Goal: Task Accomplishment & Management: Use online tool/utility

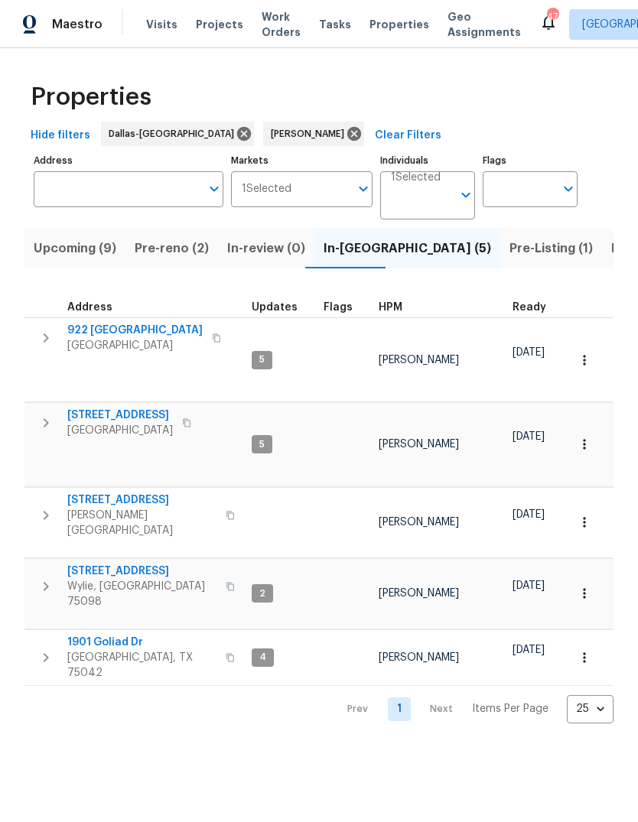
click at [161, 259] on span "Pre-reno (2)" at bounding box center [172, 248] width 74 height 21
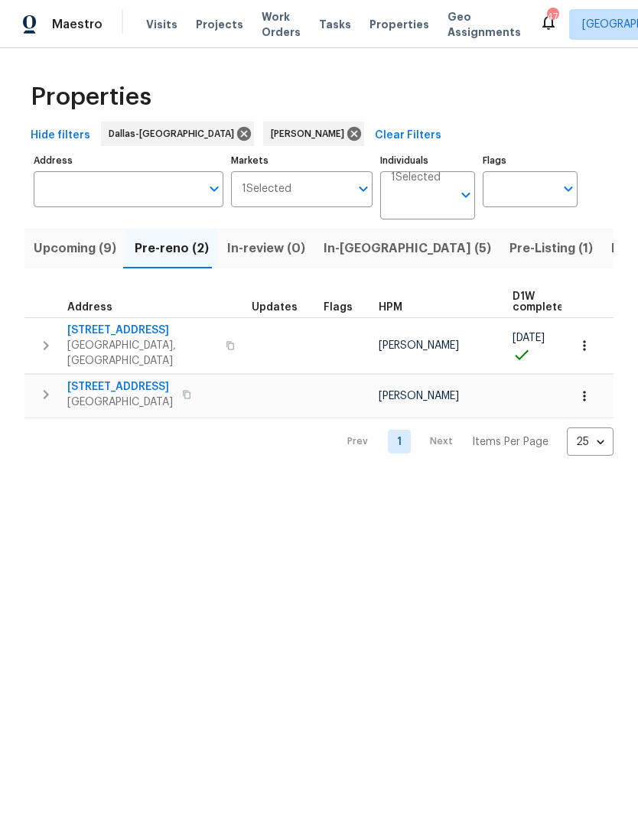
click at [100, 311] on span "Address" at bounding box center [89, 307] width 45 height 11
click at [102, 324] on span "8010 Spinnaker Cv" at bounding box center [141, 330] width 149 height 15
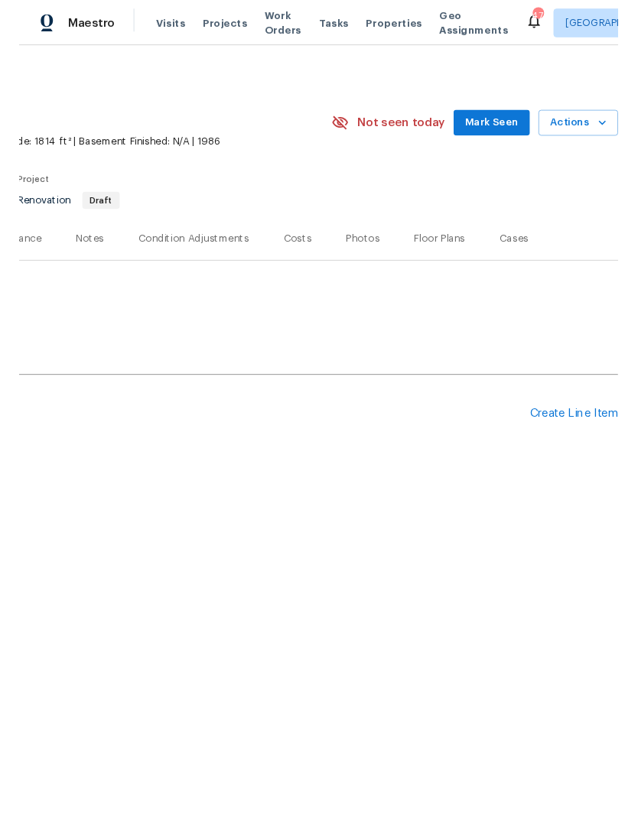
scroll to position [0, 226]
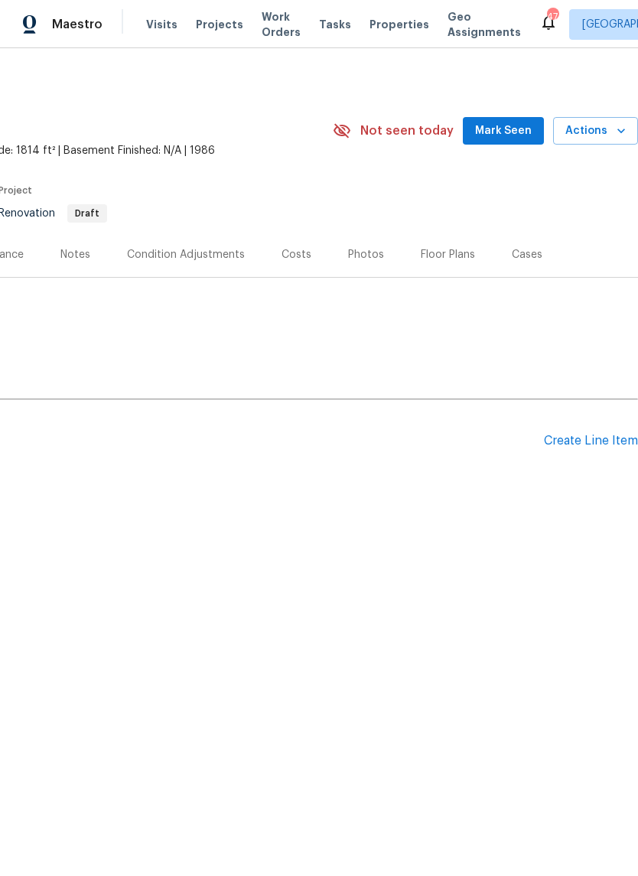
click at [570, 447] on div "Create Line Item" at bounding box center [591, 441] width 94 height 15
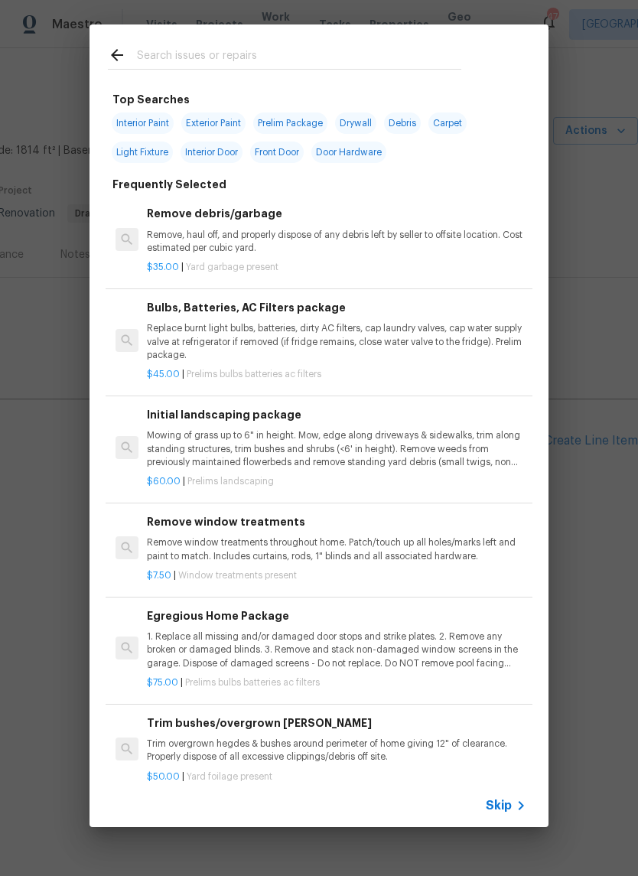
click at [219, 51] on input "text" at bounding box center [299, 57] width 324 height 23
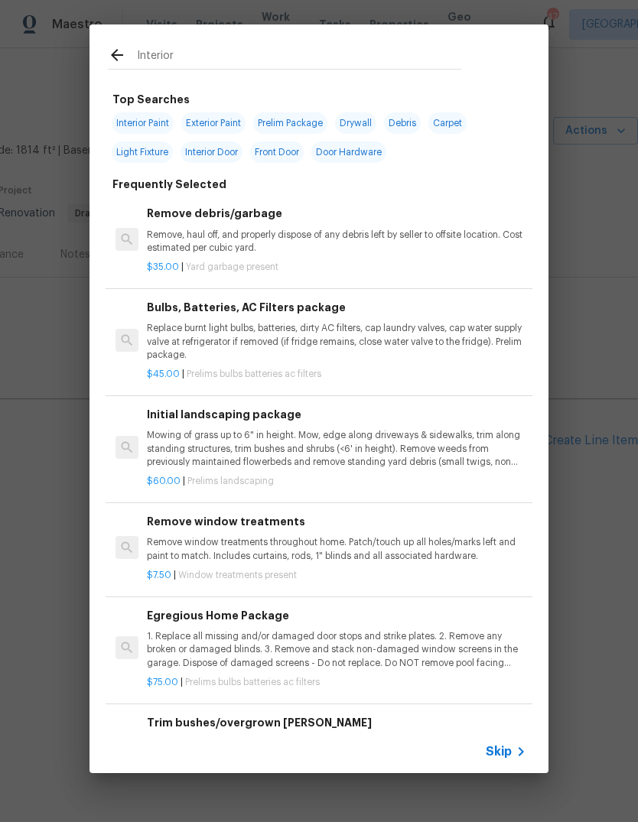
type input "Interior p"
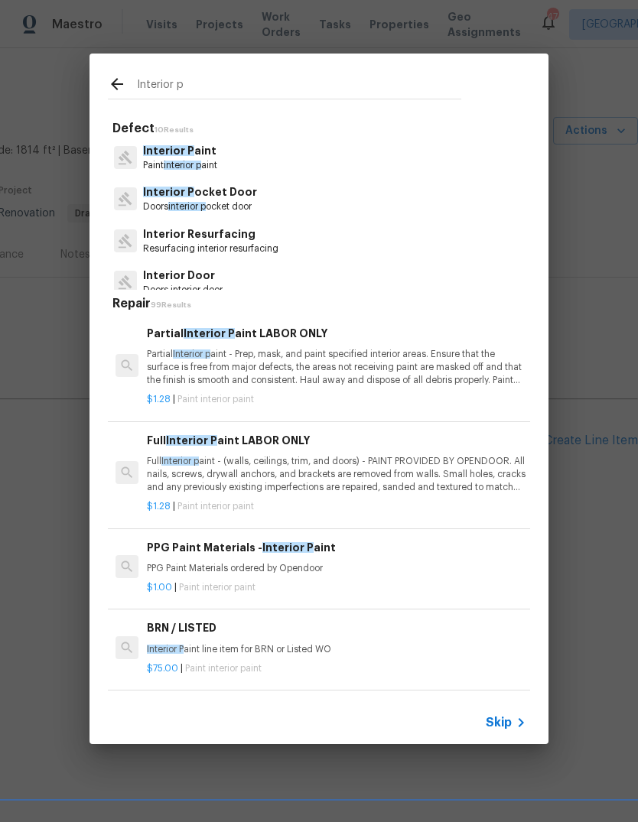
click at [184, 161] on span "interior p" at bounding box center [182, 165] width 37 height 9
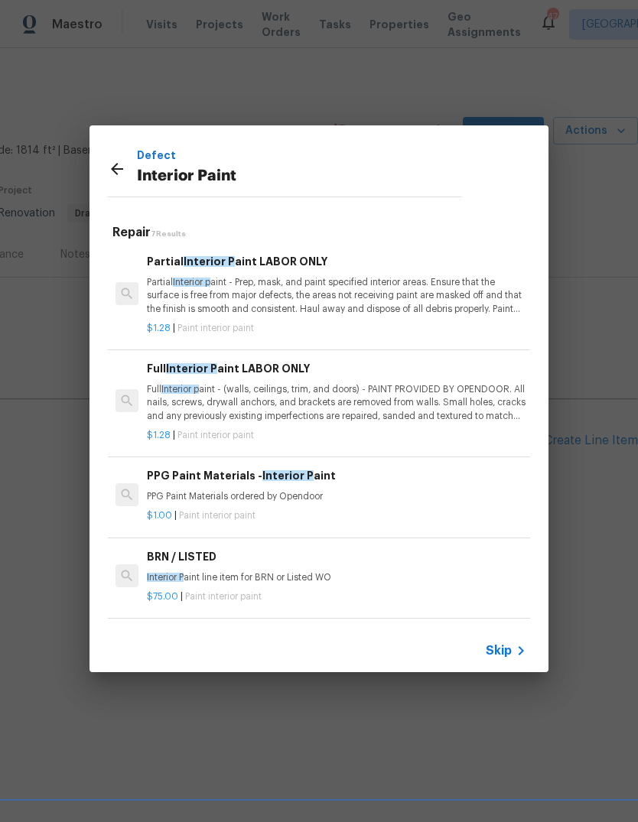
click at [355, 304] on p "Partial Interior p aint - Prep, mask, and paint specified interior areas. Ensur…" at bounding box center [336, 295] width 379 height 39
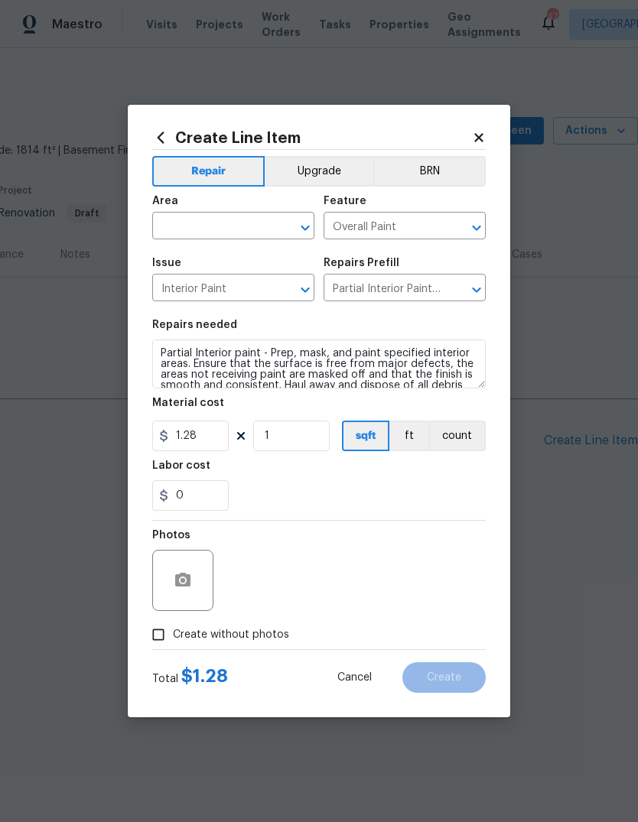
click at [232, 221] on input "text" at bounding box center [211, 228] width 119 height 24
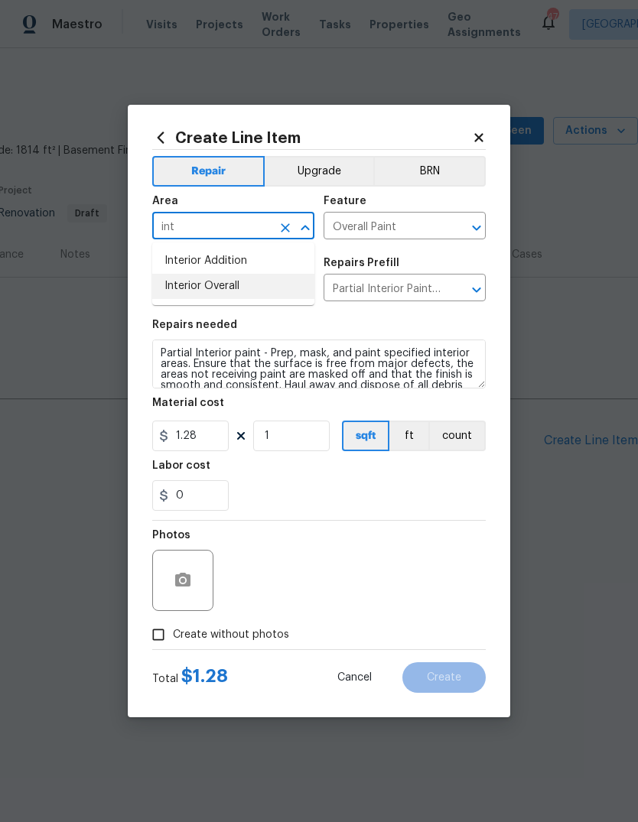
click at [246, 291] on li "Interior Overall" at bounding box center [233, 286] width 162 height 25
type input "Interior Overall"
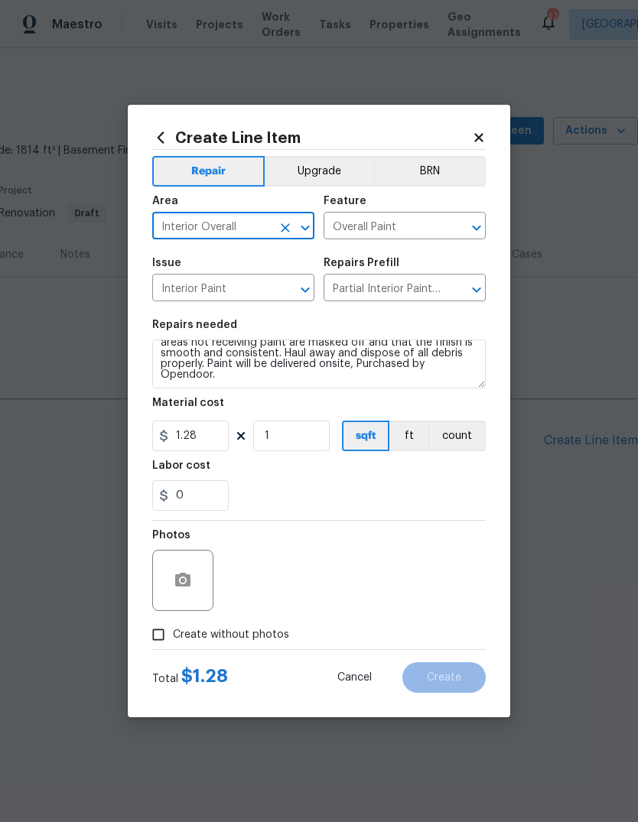
scroll to position [32, 0]
click at [237, 379] on textarea "Partial Interior paint - Prep, mask, and paint specified interior areas. Ensure…" at bounding box center [318, 364] width 333 height 49
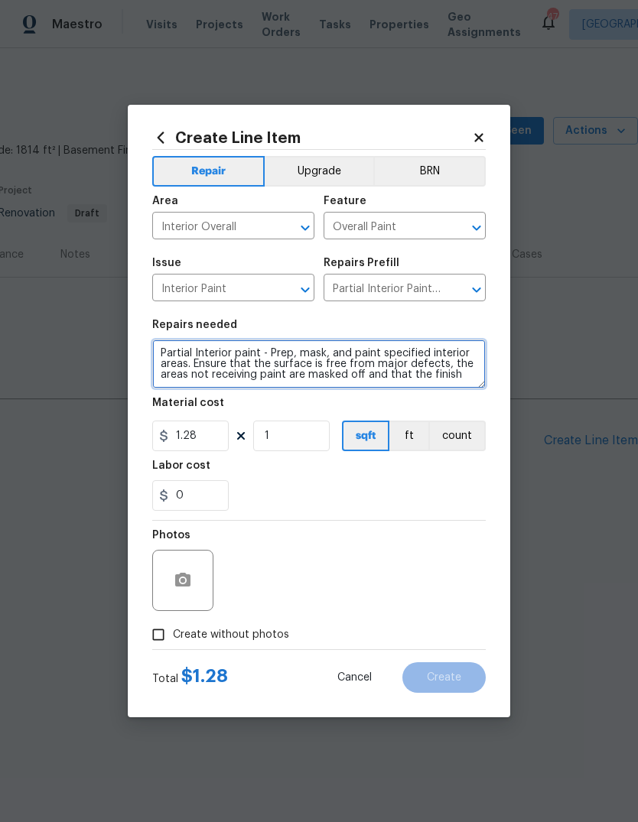
scroll to position [0, 0]
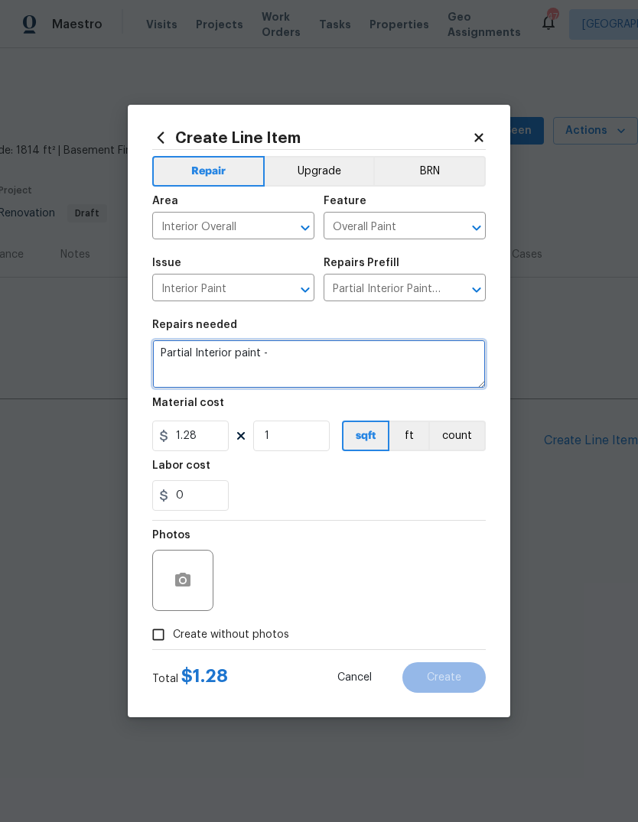
type textarea "Partial"
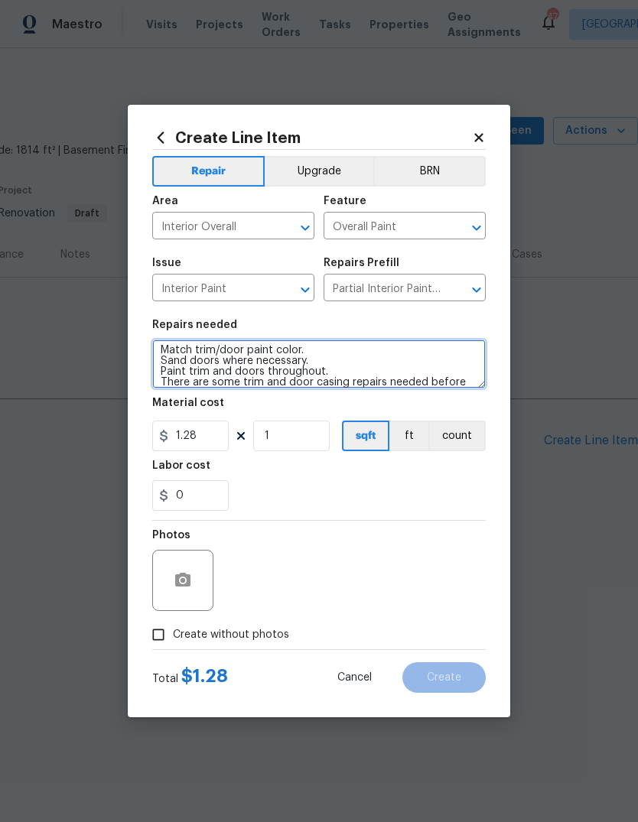
scroll to position [21, 0]
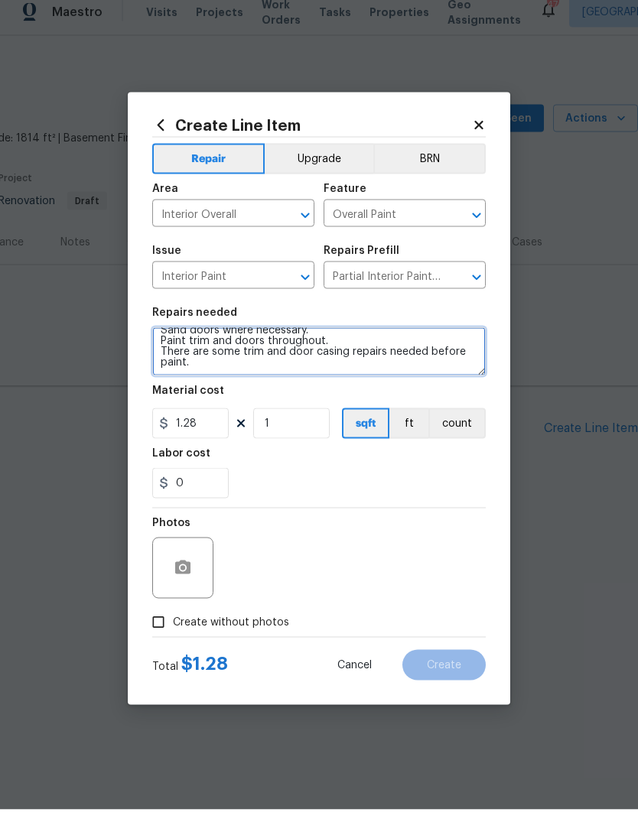
type textarea "Match trim/door paint color. Sand doors where necessary. Paint trim and doors t…"
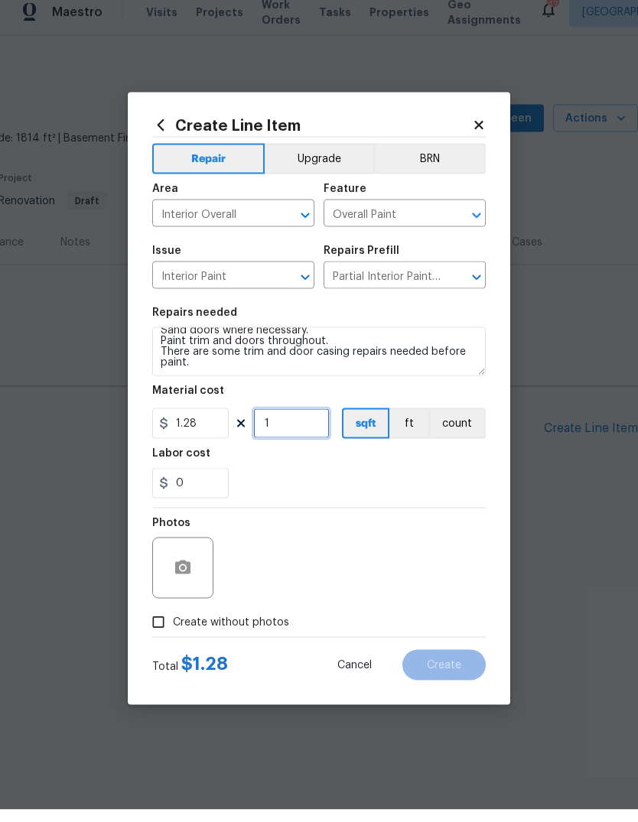
click at [300, 431] on input "1" at bounding box center [291, 436] width 76 height 31
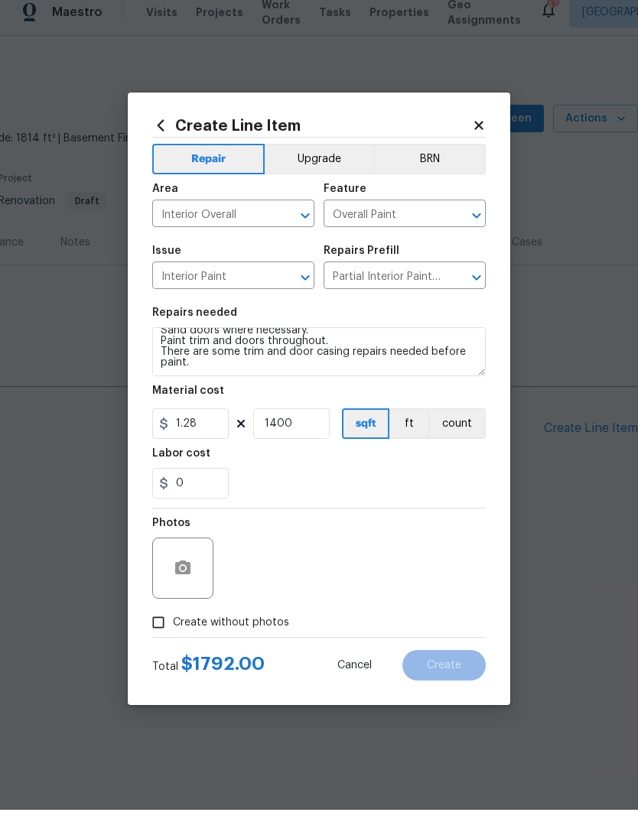
click at [421, 462] on div "Labor cost" at bounding box center [318, 470] width 333 height 20
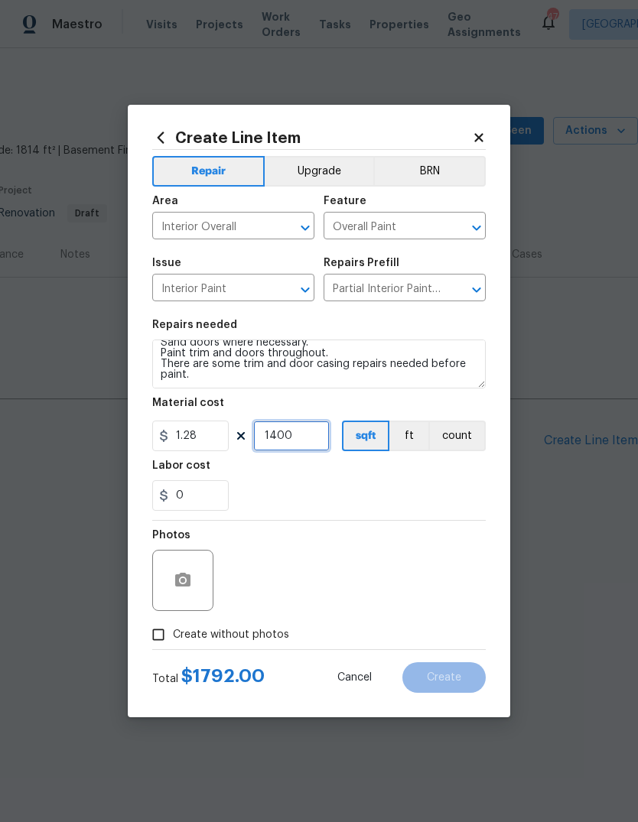
click at [316, 439] on input "1400" at bounding box center [291, 436] width 76 height 31
click at [405, 486] on div "0" at bounding box center [318, 495] width 333 height 31
click at [312, 444] on input "1418" at bounding box center [291, 436] width 76 height 31
type input "1417"
click at [407, 490] on div "0" at bounding box center [318, 495] width 333 height 31
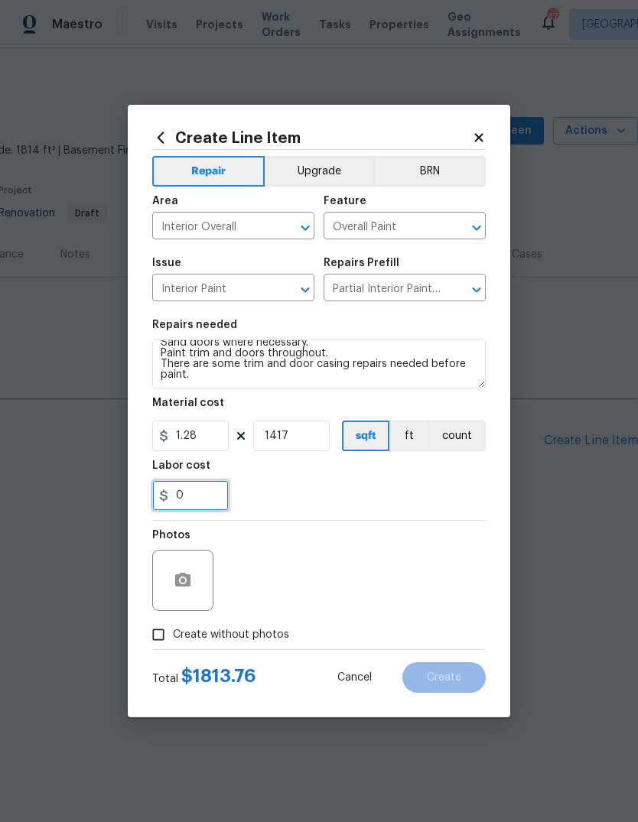
click at [208, 506] on input "0" at bounding box center [190, 495] width 76 height 31
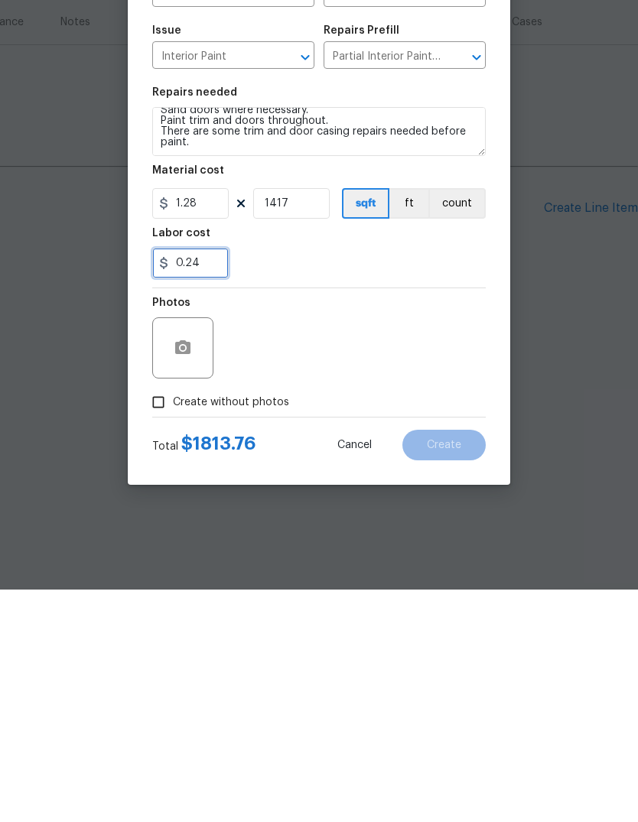
type input "0.24"
click at [356, 521] on div "Photos" at bounding box center [318, 570] width 333 height 99
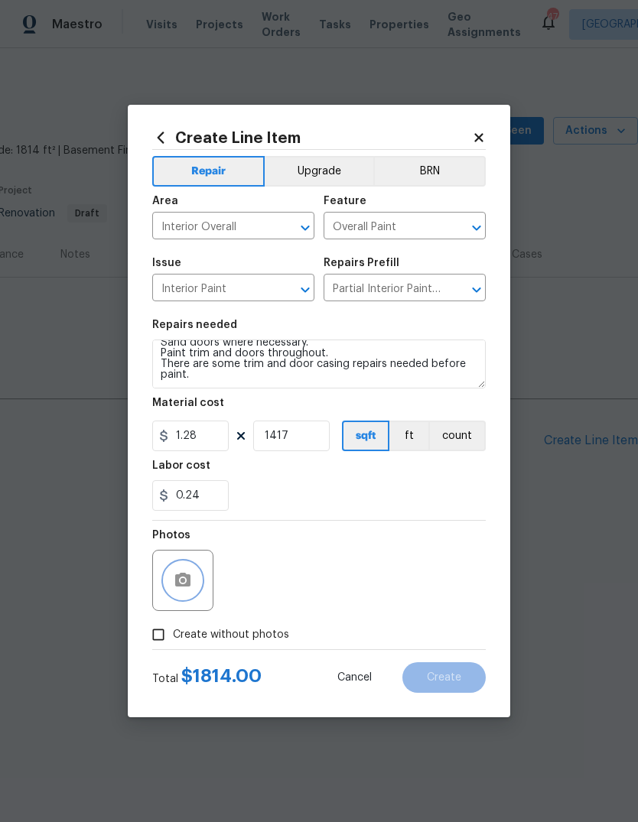
click at [182, 587] on icon "button" at bounding box center [182, 580] width 15 height 14
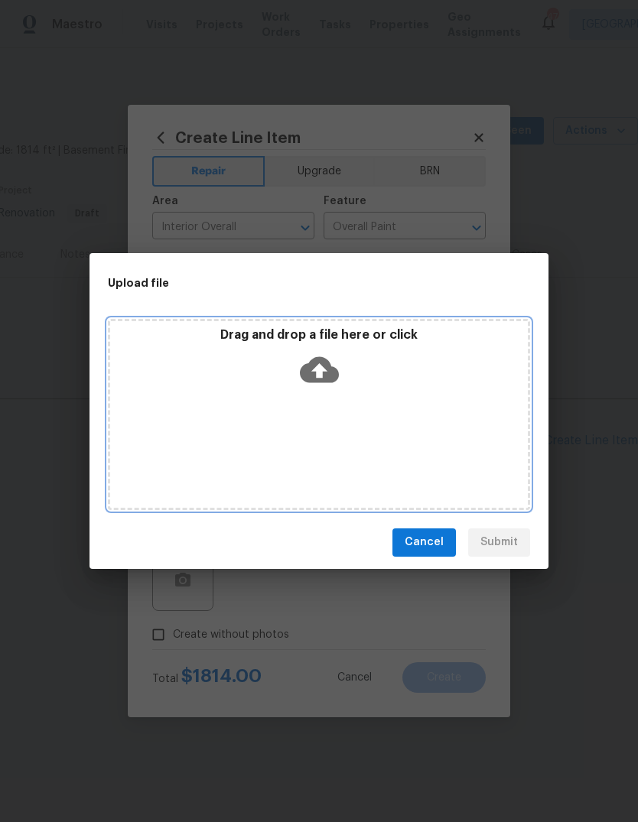
click at [329, 375] on icon at bounding box center [319, 369] width 39 height 26
